Goal: Information Seeking & Learning: Learn about a topic

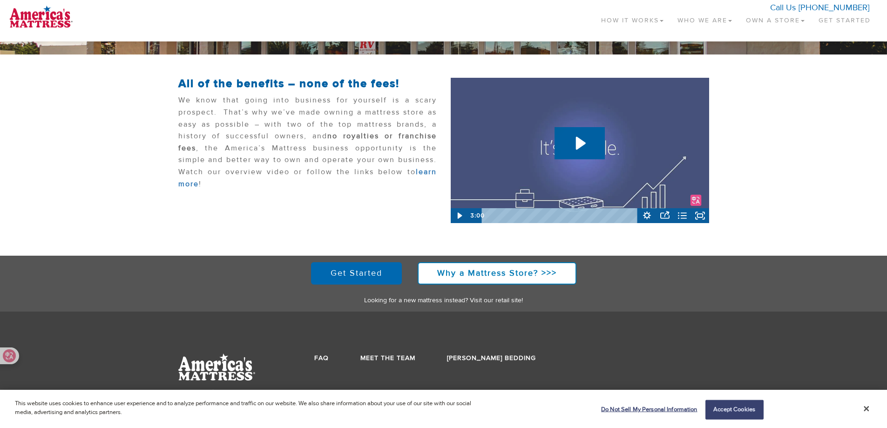
scroll to position [174, 0]
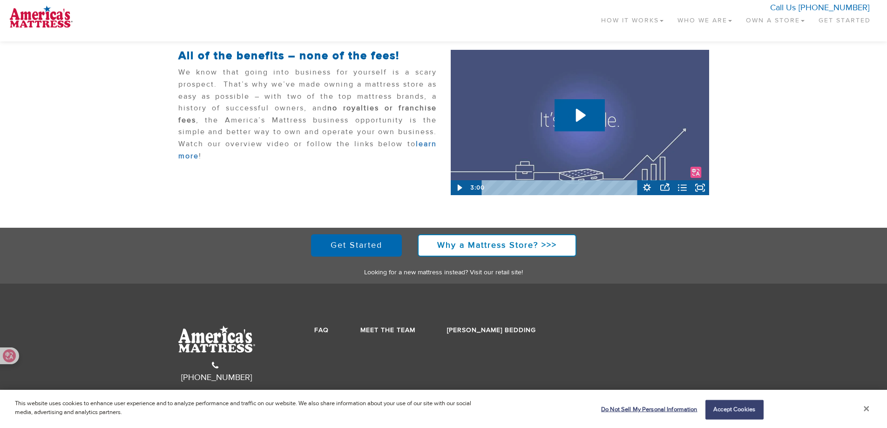
click at [868, 408] on button "Close" at bounding box center [867, 409] width 6 height 8
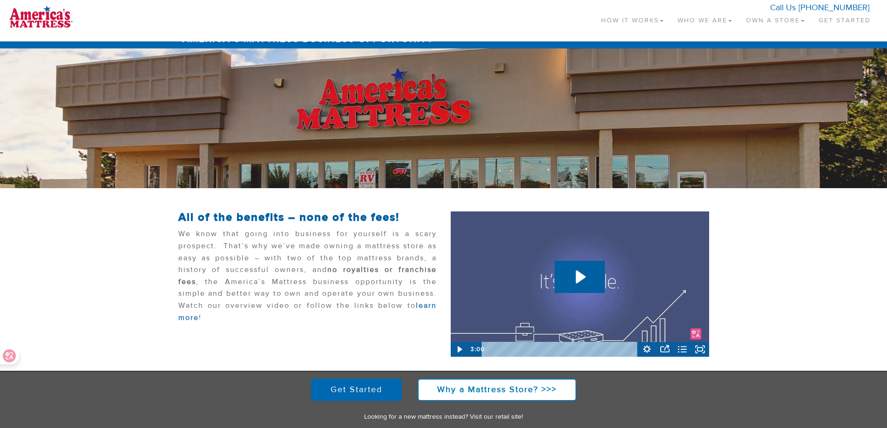
scroll to position [0, 0]
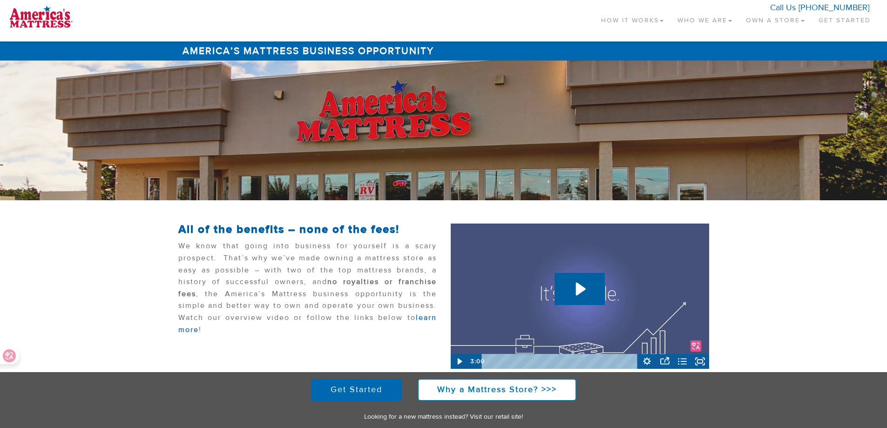
click at [315, 52] on h1 "America’s Mattress Business Opportunity" at bounding box center [443, 50] width 531 height 19
click at [255, 51] on h1 "America’s Mattress Business Opportunity" at bounding box center [443, 50] width 531 height 19
click at [660, 21] on span at bounding box center [662, 21] width 4 height 2
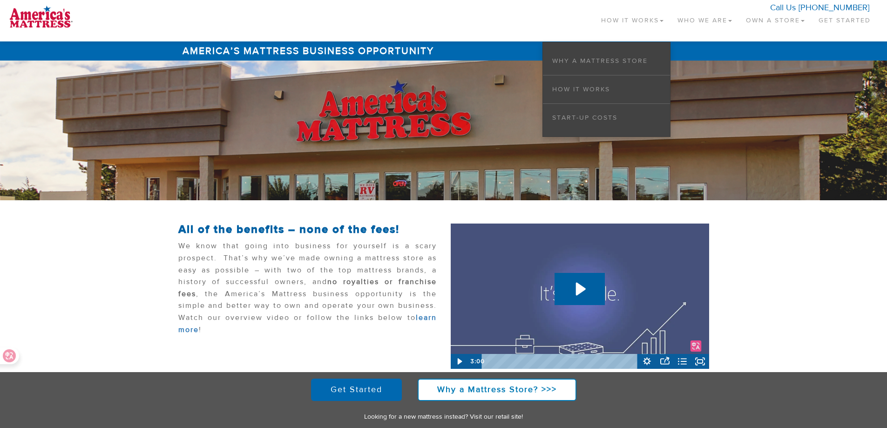
click at [684, 21] on link "Who We Are" at bounding box center [705, 18] width 68 height 27
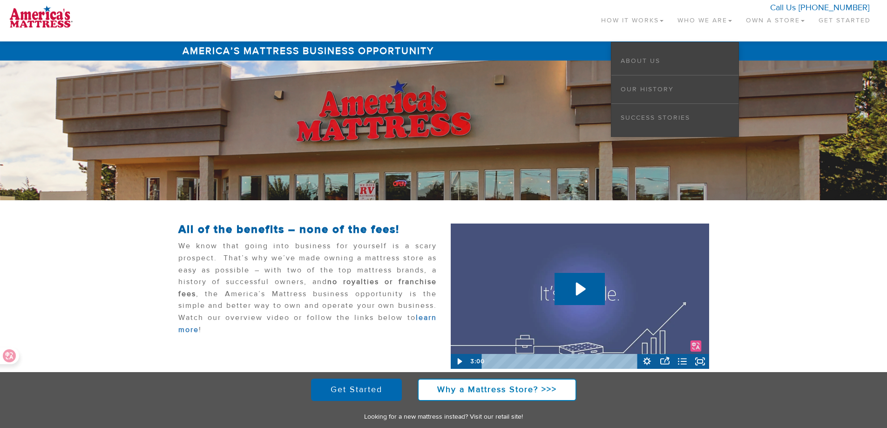
click at [753, 20] on link "Own a Store" at bounding box center [775, 18] width 73 height 27
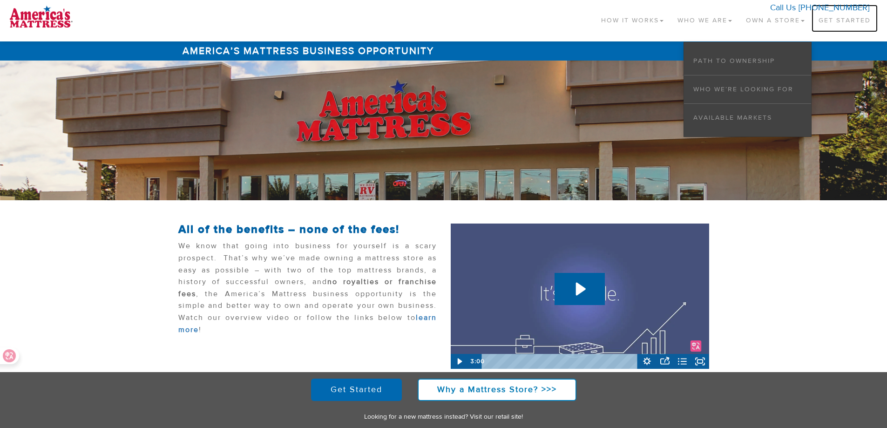
click at [840, 21] on link "Get Started" at bounding box center [845, 18] width 66 height 27
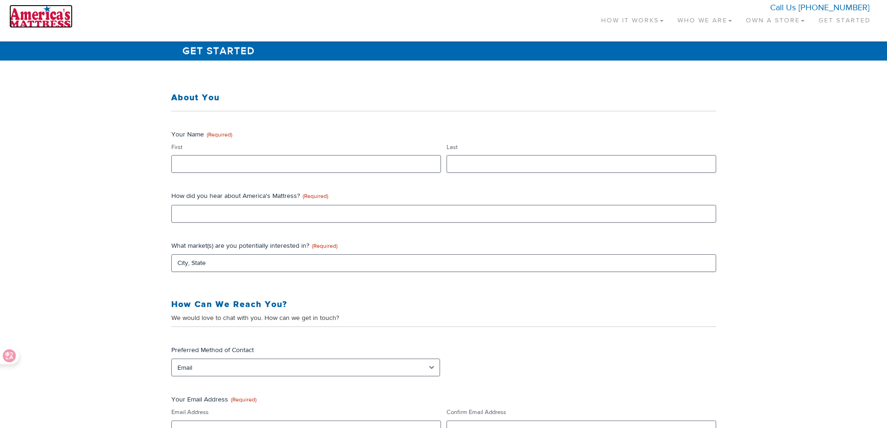
click at [56, 16] on img at bounding box center [40, 16] width 63 height 23
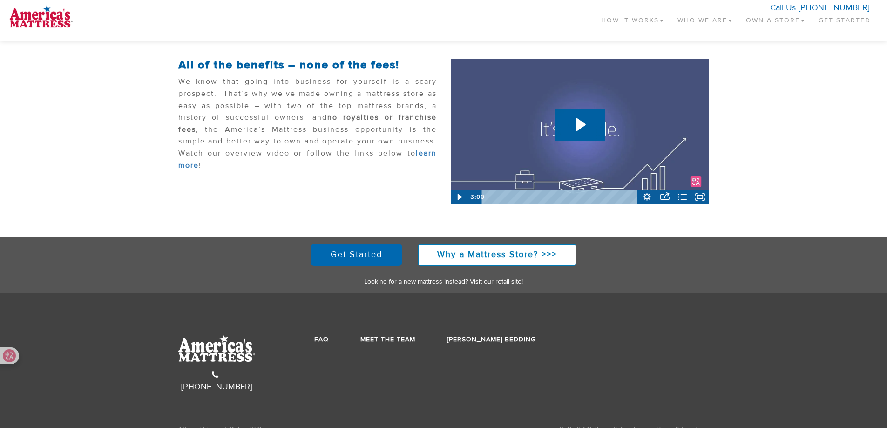
scroll to position [174, 0]
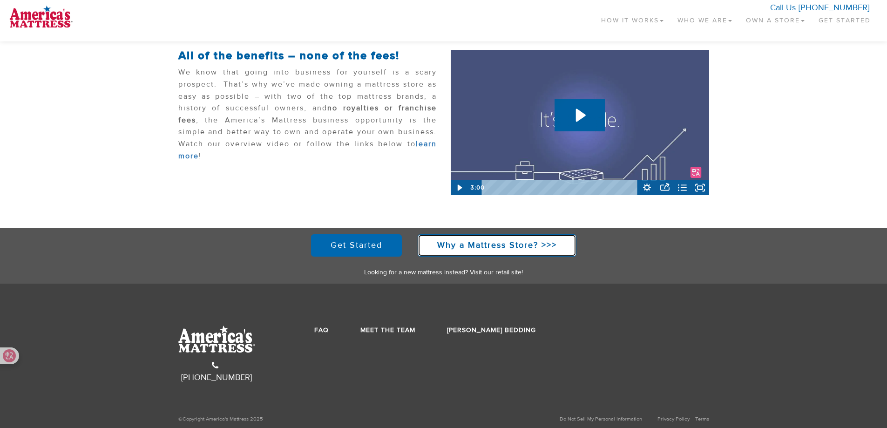
click at [496, 243] on strong "Why a Mattress Store? >>>" at bounding box center [497, 245] width 120 height 11
